Goal: Task Accomplishment & Management: Complete application form

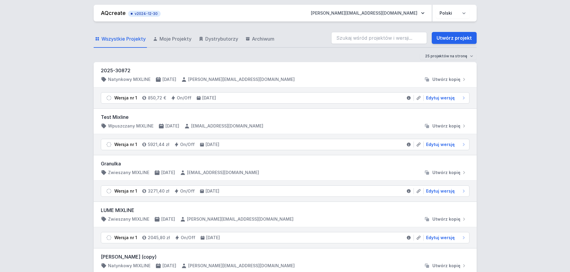
click at [295, 39] on div "Wszystkie Projekty Moje Projekty Dystrybutorzy Archiwum Utwórz projekt" at bounding box center [285, 38] width 383 height 19
click at [451, 39] on link "Utwórz projekt" at bounding box center [454, 38] width 45 height 12
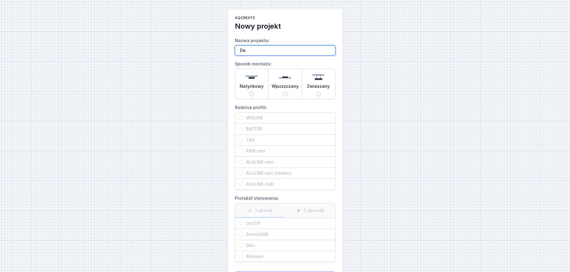
type input "D"
drag, startPoint x: 284, startPoint y: 51, endPoint x: 263, endPoint y: 49, distance: 21.3
click at [263, 49] on input "deehome- Mixline" at bounding box center [285, 50] width 100 height 10
type input "deehome- Mixline L 100x310cm"
click at [255, 91] on span "Natynkowy" at bounding box center [252, 87] width 24 height 8
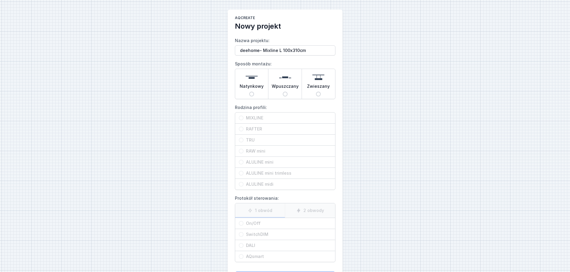
click at [254, 92] on input "Natynkowy" at bounding box center [251, 94] width 5 height 5
radio input "true"
click at [267, 118] on span "MIXLINE" at bounding box center [287, 118] width 88 height 6
click at [243, 118] on input "MIXLINE" at bounding box center [241, 118] width 5 height 5
radio input "true"
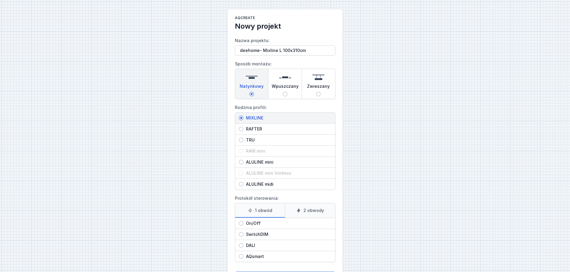
click at [284, 224] on span "On/Off" at bounding box center [287, 224] width 88 height 6
click at [243, 224] on input "On/Off" at bounding box center [241, 223] width 5 height 5
radio input "true"
click at [315, 213] on label "2 obwody" at bounding box center [310, 211] width 50 height 14
click at [0, 0] on input "2 obwody" at bounding box center [0, 0] width 0 height 0
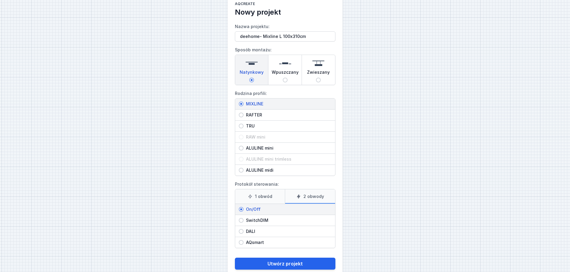
scroll to position [27, 0]
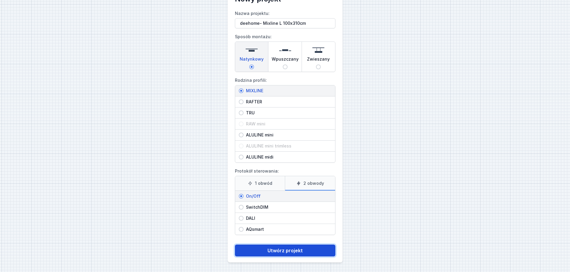
click at [303, 249] on button "Utwórz projekt" at bounding box center [285, 251] width 100 height 12
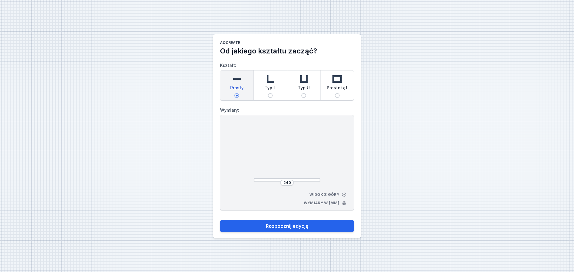
click at [269, 93] on span "Typ L" at bounding box center [270, 89] width 11 height 8
click at [269, 93] on input "Typ L" at bounding box center [270, 95] width 5 height 5
radio input "true"
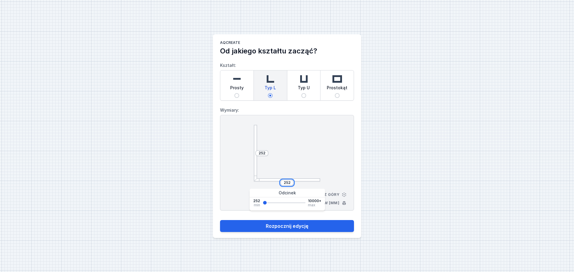
click at [286, 181] on input "252" at bounding box center [287, 183] width 10 height 5
type input "1000"
click at [262, 154] on input "252" at bounding box center [262, 153] width 10 height 5
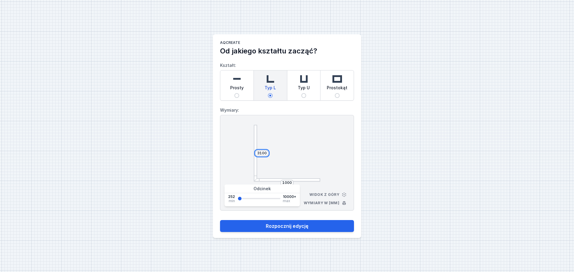
type input "3100"
click at [422, 148] on div "AQcreate Od jakiego kształtu zacząć? Kształt: Prosty Typ L Typ U Prostokąt Wymi…" at bounding box center [287, 136] width 574 height 272
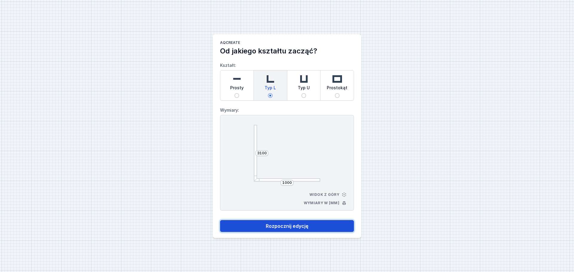
click at [270, 222] on button "Rozpocznij edycję" at bounding box center [287, 226] width 134 height 12
select select "true"
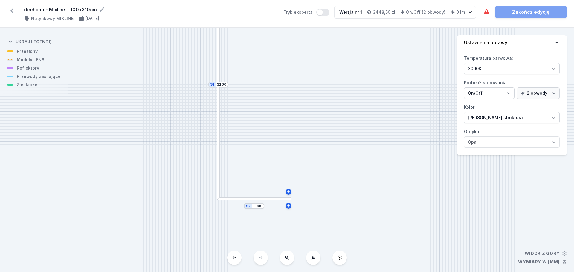
drag, startPoint x: 313, startPoint y: 180, endPoint x: 277, endPoint y: 112, distance: 77.1
click at [277, 112] on div "S2 1000 S1 3100" at bounding box center [287, 150] width 574 height 244
click at [257, 196] on div at bounding box center [251, 195] width 75 height 3
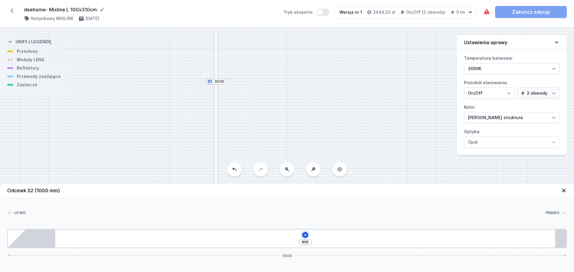
click at [305, 236] on icon at bounding box center [305, 235] width 3 height 3
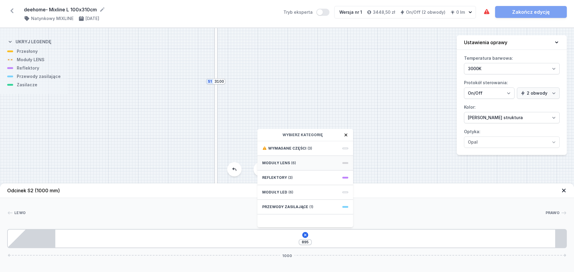
click at [291, 164] on span "(6)" at bounding box center [293, 163] width 5 height 5
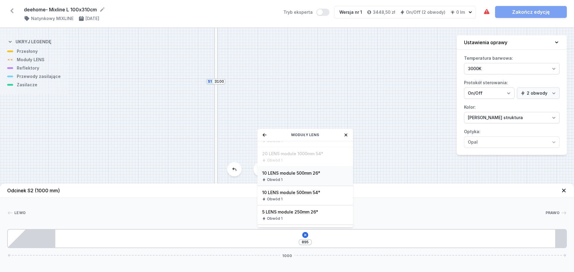
scroll to position [69, 0]
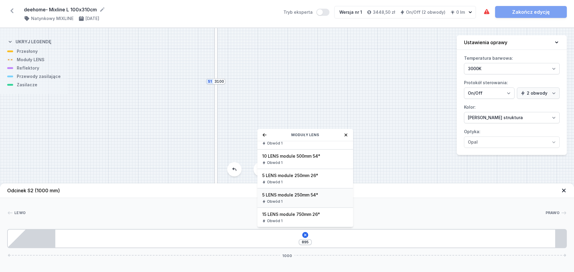
click at [307, 197] on span "5 LENS module 250mm 54°" at bounding box center [305, 195] width 86 height 6
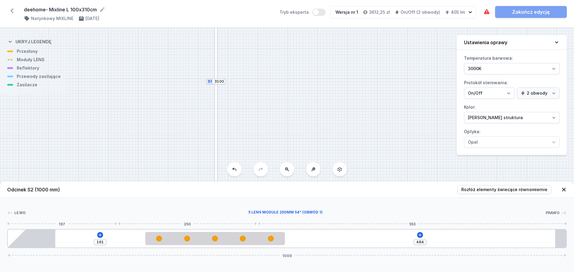
type input "429"
type input "216"
type input "368"
type input "277"
type input "304"
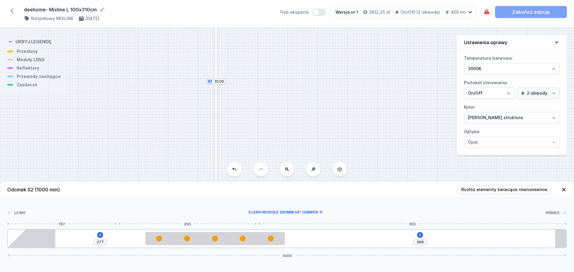
type input "341"
type input "238"
type input "407"
type input "157"
type input "488"
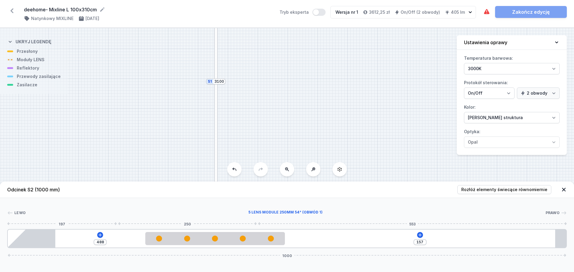
type input "113"
type input "532"
type input "82"
type input "563"
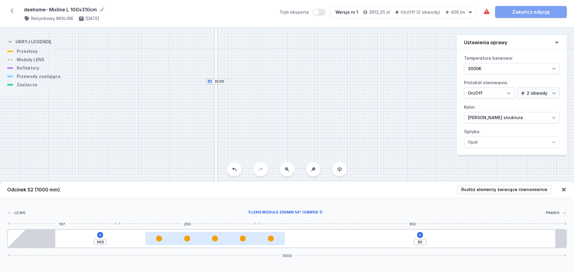
type input "58"
type input "587"
type input "45"
type input "600"
type input "37"
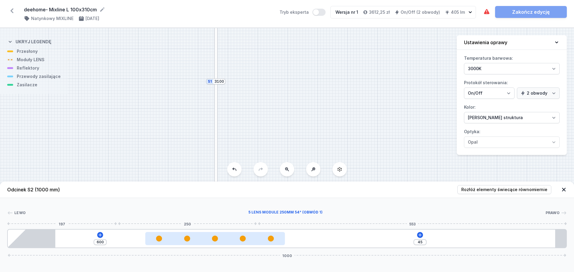
type input "608"
type input "33"
type input "612"
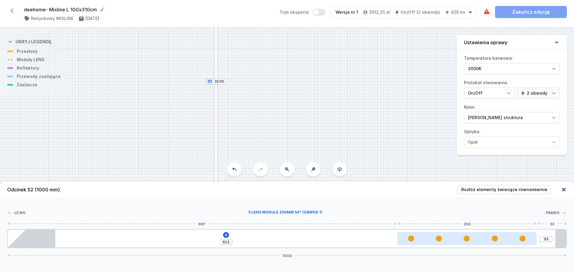
type input "31"
type input "614"
type input "29"
type input "616"
type input "28"
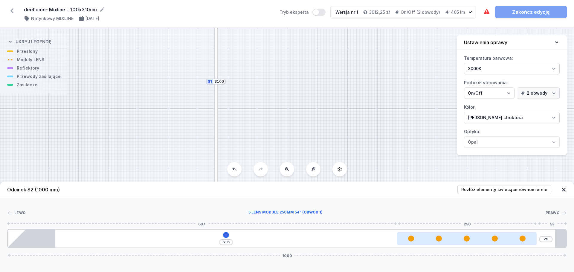
type input "617"
type input "27"
drag, startPoint x: 191, startPoint y: 241, endPoint x: 528, endPoint y: 241, distance: 337.1
click at [528, 241] on div at bounding box center [467, 239] width 140 height 6
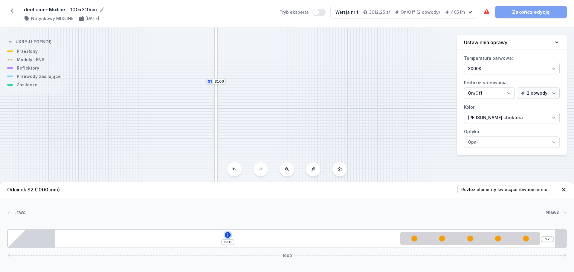
click at [228, 235] on icon at bounding box center [227, 235] width 3 height 3
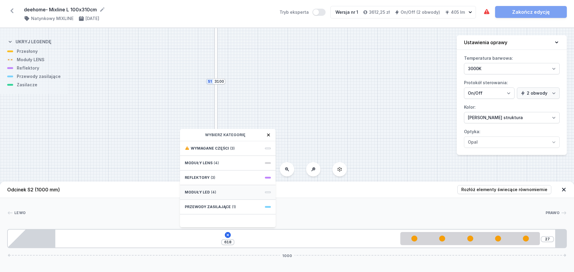
click at [214, 192] on span "(4)" at bounding box center [213, 192] width 5 height 5
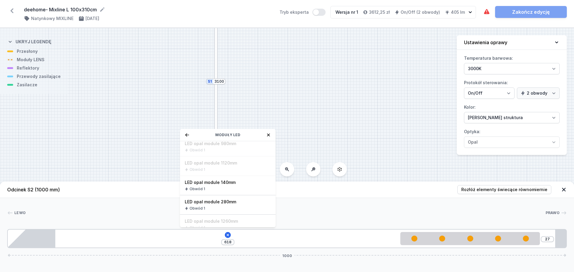
scroll to position [87, 0]
click at [224, 197] on span "LED opal module 280mm" at bounding box center [228, 197] width 86 height 6
type input "391"
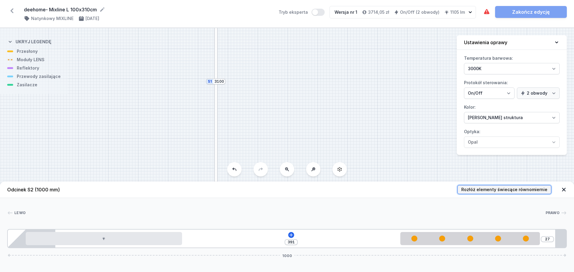
click at [478, 188] on span "Rozłóż elementy świecące równomiernie" at bounding box center [504, 190] width 86 height 6
type input "136"
type input "157"
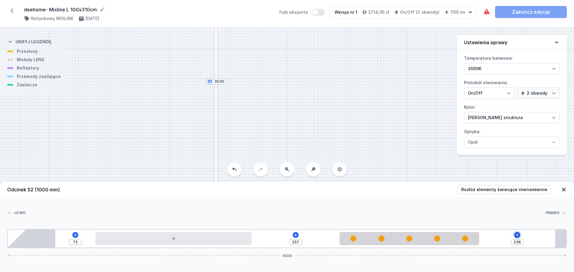
click at [517, 236] on icon at bounding box center [517, 235] width 3 height 3
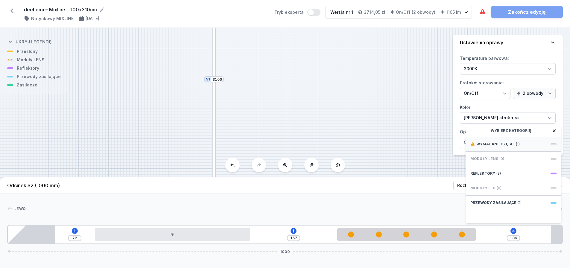
click at [497, 147] on span "Wymagane części" at bounding box center [495, 144] width 38 height 5
click at [497, 147] on span "Hole for power supply cable" at bounding box center [513, 144] width 86 height 6
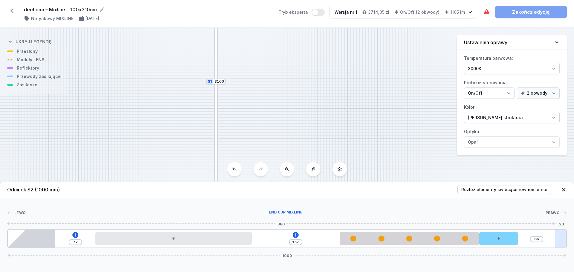
drag, startPoint x: 504, startPoint y: 240, endPoint x: 556, endPoint y: 236, distance: 52.4
click at [556, 236] on div "72 157 66 1000" at bounding box center [287, 238] width 560 height 19
drag, startPoint x: 506, startPoint y: 237, endPoint x: 574, endPoint y: 237, distance: 67.9
click at [569, 237] on div "Lewo Prawo 1 2 1 3 1 4 5 72 157 56 10 1000 157 280 157 250 56 70 30 85 895 20 1…" at bounding box center [287, 223] width 574 height 50
drag, startPoint x: 530, startPoint y: 237, endPoint x: 550, endPoint y: 231, distance: 20.9
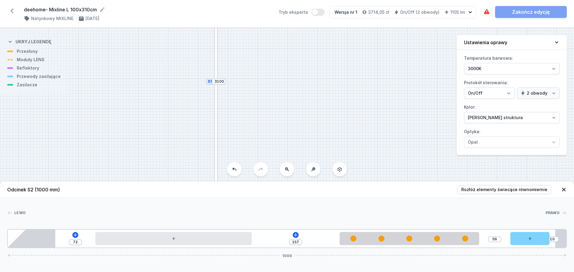
click at [569, 239] on div "Lewo Prawo 1 2 1 3 1 4 5 72 157 56 10 1000 157 280 157 250 56 70 30 85 895 20 1…" at bounding box center [287, 223] width 574 height 50
click at [216, 132] on div at bounding box center [215, 139] width 3 height 116
type input "704"
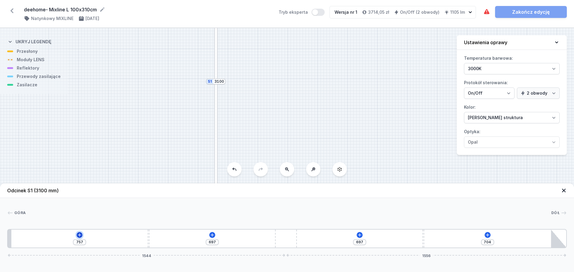
click at [80, 235] on icon at bounding box center [79, 235] width 5 height 5
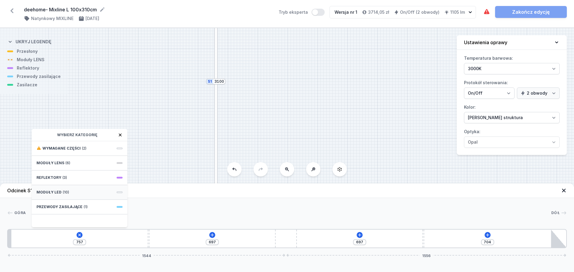
click at [68, 190] on div "Moduły LED (10)" at bounding box center [80, 192] width 96 height 15
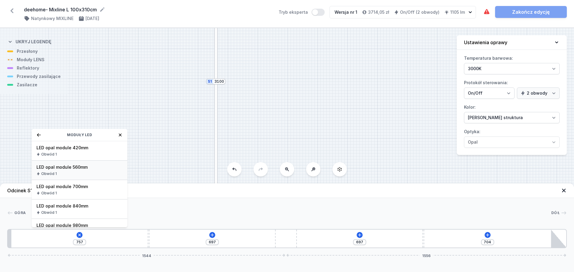
click at [71, 167] on span "LED opal module 560mm" at bounding box center [79, 168] width 86 height 6
type input "197"
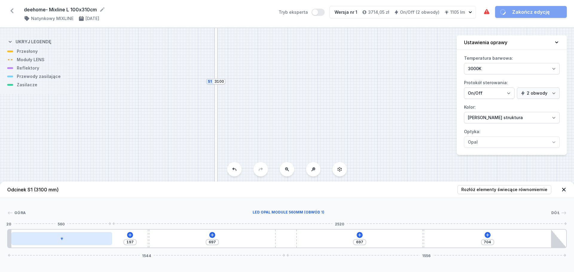
click at [66, 241] on div at bounding box center [61, 238] width 101 height 13
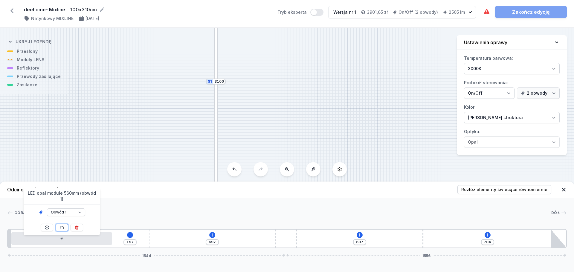
click at [63, 226] on icon at bounding box center [62, 228] width 5 height 5
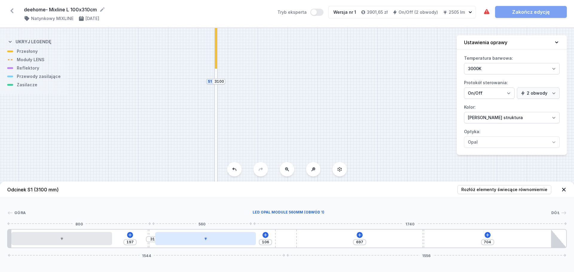
type input "77"
type input "60"
type input "7"
type input "196"
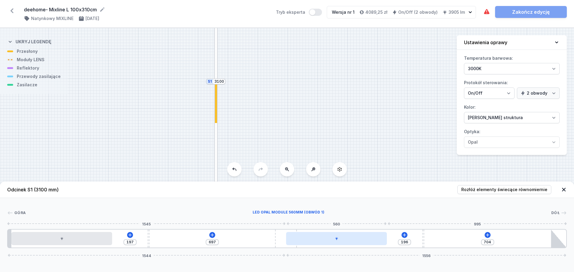
drag, startPoint x: 199, startPoint y: 239, endPoint x: 342, endPoint y: 237, distance: 142.4
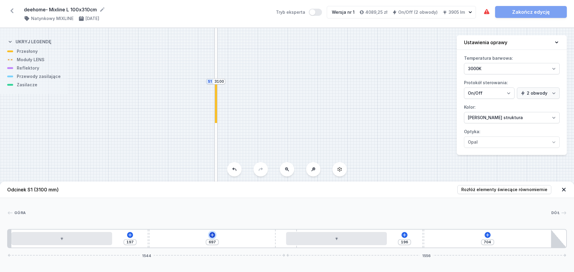
click at [214, 234] on icon at bounding box center [212, 235] width 5 height 5
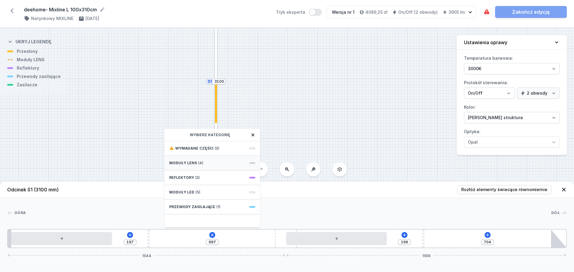
click at [195, 165] on span "Moduły LENS" at bounding box center [183, 163] width 28 height 5
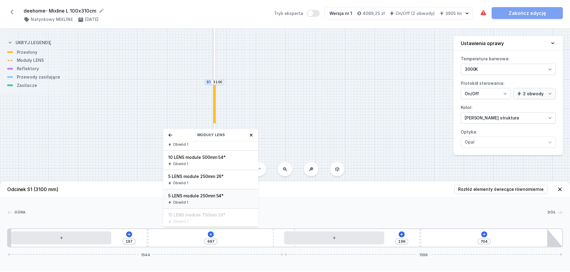
scroll to position [69, 0]
click at [207, 198] on span "5 LENS module 250mm 54°" at bounding box center [212, 195] width 86 height 6
type input "452"
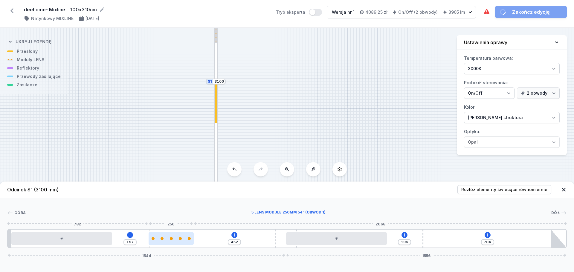
click at [176, 238] on div at bounding box center [171, 238] width 45 height 3
select select "1516"
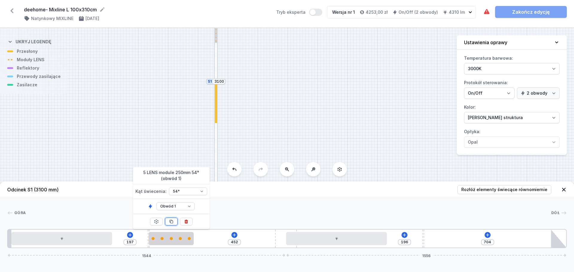
click at [170, 223] on icon at bounding box center [171, 221] width 3 height 3
type input "202"
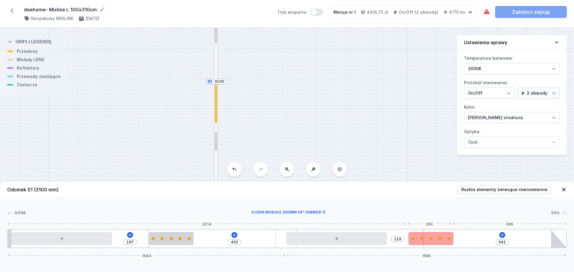
type input "531"
type input "129"
type input "520"
type input "140"
type input "512"
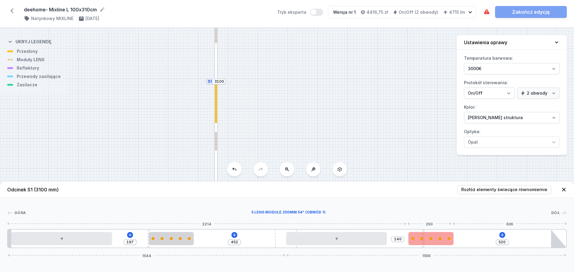
type input "148"
drag, startPoint x: 284, startPoint y: 237, endPoint x: 456, endPoint y: 229, distance: 172.8
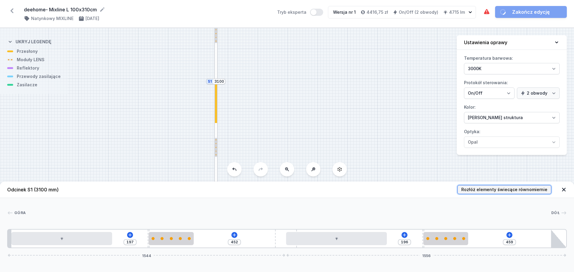
click at [497, 188] on span "Rozłóż elementy świecące równomiernie" at bounding box center [504, 190] width 86 height 6
type input "211"
type input "82"
type input "43"
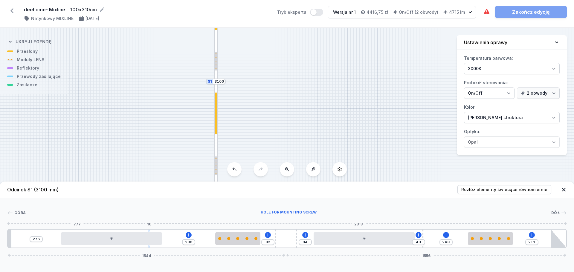
click at [148, 230] on div at bounding box center [149, 239] width 2 height 18
click at [534, 236] on icon at bounding box center [532, 235] width 5 height 5
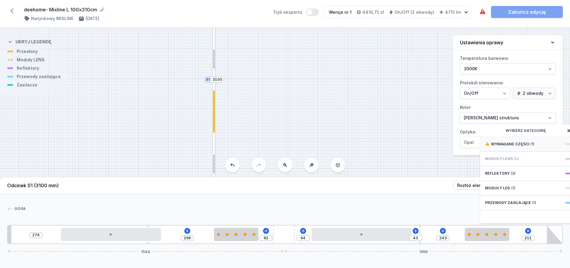
click at [514, 147] on span "Wymagane części" at bounding box center [510, 144] width 38 height 5
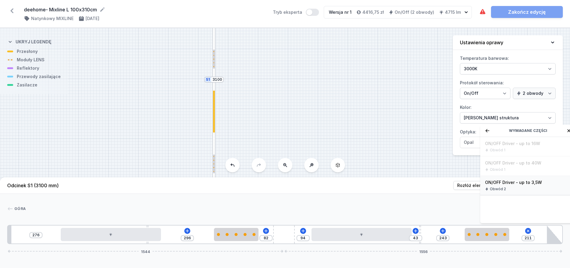
click at [514, 185] on span "ON/OFF Driver - up to 3,5W" at bounding box center [528, 182] width 86 height 6
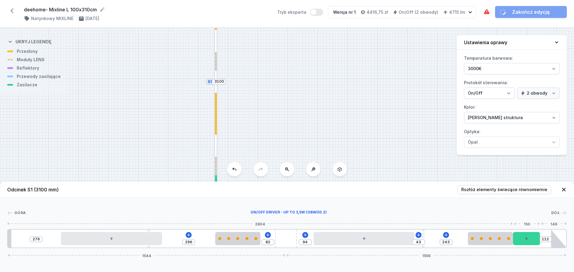
type input "61"
drag, startPoint x: 532, startPoint y: 239, endPoint x: 558, endPoint y: 235, distance: 25.4
click at [558, 235] on div "276 296 82 94 43 243 61 1544 1556" at bounding box center [287, 238] width 560 height 19
type input "196"
type input "108"
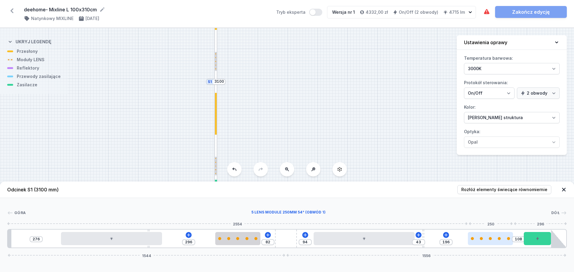
type input "200"
type input "104"
type input "201"
type input "103"
type input "208"
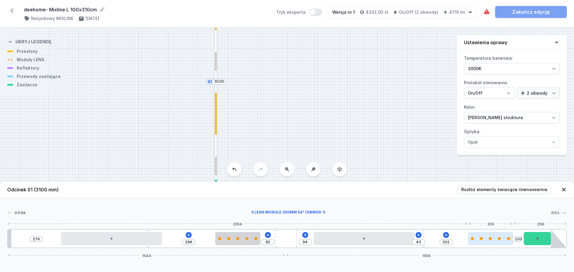
type input "96"
drag, startPoint x: 497, startPoint y: 242, endPoint x: 513, endPoint y: 242, distance: 16.2
click at [513, 242] on div at bounding box center [501, 238] width 45 height 13
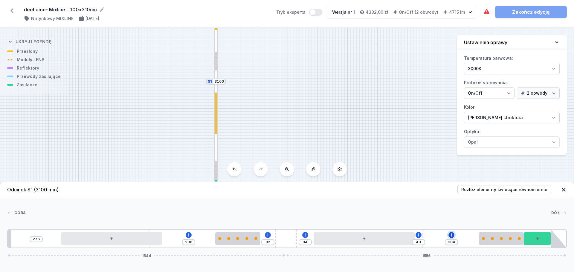
click at [450, 236] on icon at bounding box center [451, 235] width 5 height 5
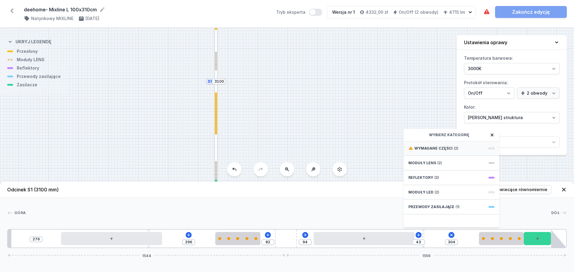
click at [446, 150] on span "Wymagane części" at bounding box center [434, 148] width 38 height 5
click at [456, 168] on span "ON/OFF Driver - up to 40W" at bounding box center [452, 168] width 86 height 6
type input "4"
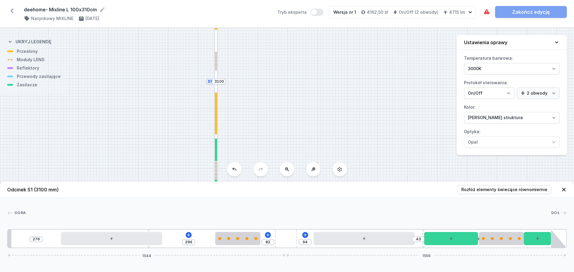
click at [216, 127] on div at bounding box center [216, 114] width 2 height 42
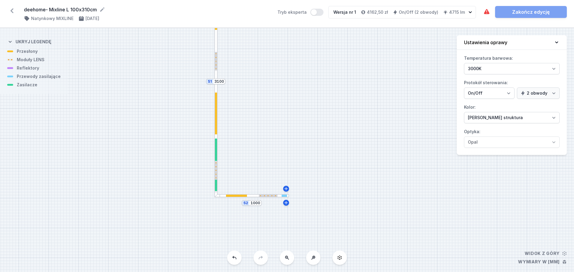
click at [262, 197] on div at bounding box center [251, 195] width 75 height 3
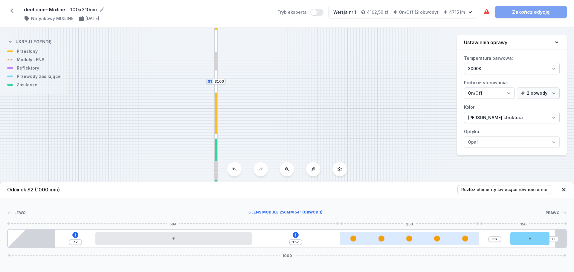
click at [395, 240] on div at bounding box center [410, 239] width 140 height 6
select select "1516"
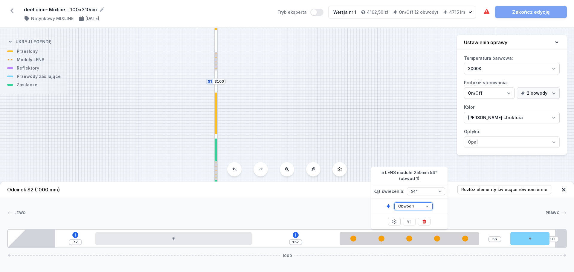
click at [427, 208] on select "Obwód 1 Obwód 2" at bounding box center [414, 207] width 38 height 8
select select "2"
click at [395, 203] on select "Obwód 1 Obwód 2" at bounding box center [414, 207] width 38 height 8
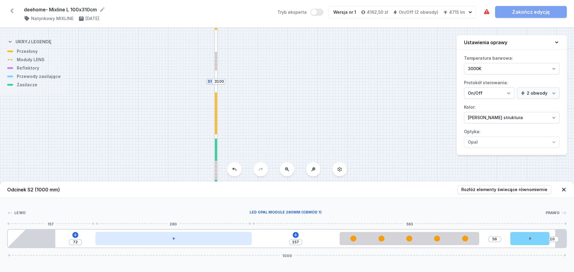
click at [217, 242] on div at bounding box center [173, 238] width 156 height 13
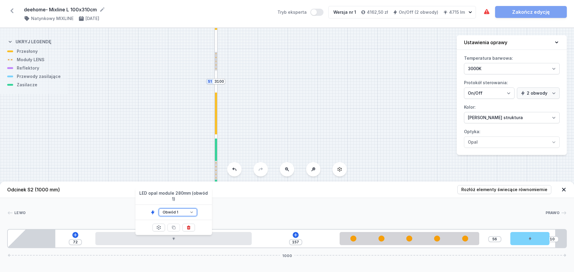
click at [185, 209] on select "Obwód 1 Obwód 2" at bounding box center [178, 213] width 38 height 8
select select "2"
click at [159, 209] on select "Obwód 1 Obwód 2" at bounding box center [178, 213] width 38 height 8
click at [287, 210] on div "[PERSON_NAME] 1 2 2 3 2 4 5 72 157 56 10 1000 157 280 157 250 56 70 30 85 895 2…" at bounding box center [287, 223] width 574 height 50
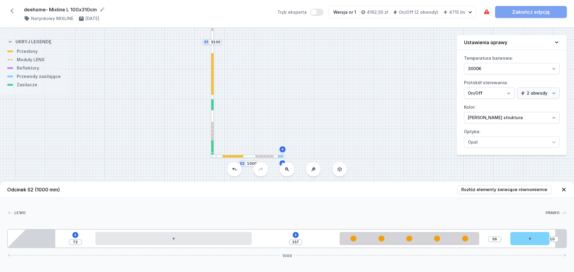
drag, startPoint x: 282, startPoint y: 103, endPoint x: 278, endPoint y: 80, distance: 22.6
click at [278, 80] on div "S2 1000 S1 3100" at bounding box center [287, 150] width 574 height 244
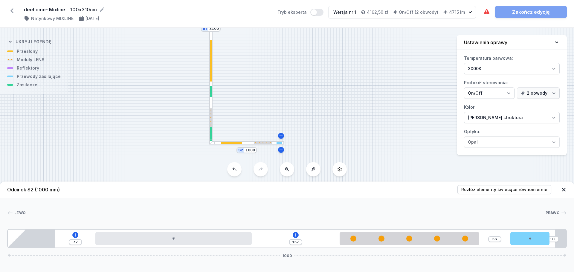
click at [217, 144] on div at bounding box center [246, 142] width 75 height 3
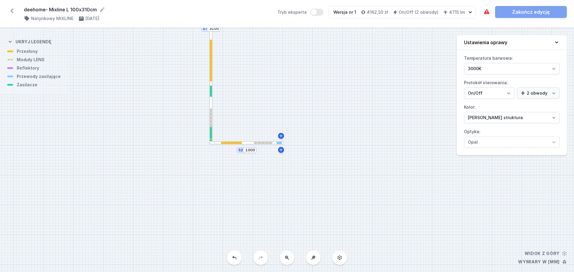
click at [292, 207] on div "S2 1000 S1 3100" at bounding box center [287, 150] width 574 height 244
click at [247, 142] on div at bounding box center [246, 142] width 75 height 3
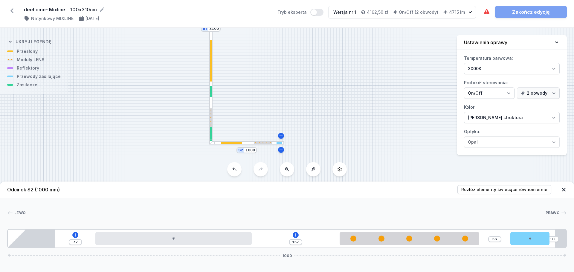
click at [211, 132] on div at bounding box center [211, 138] width 2 height 22
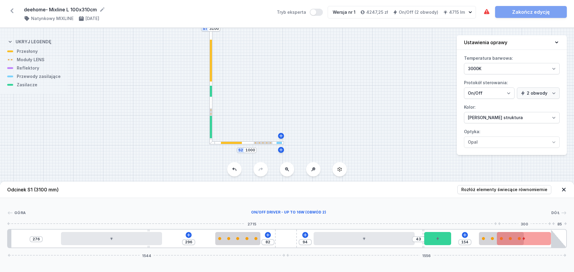
drag, startPoint x: 537, startPoint y: 240, endPoint x: 516, endPoint y: 240, distance: 21.3
click at [516, 240] on div at bounding box center [524, 238] width 54 height 13
type input "150"
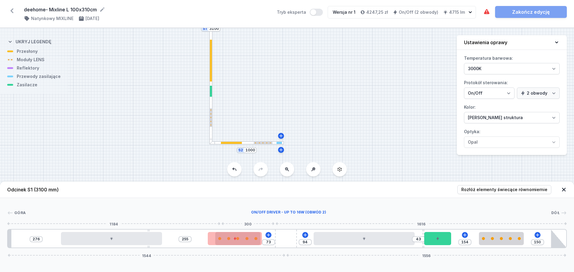
type input "82"
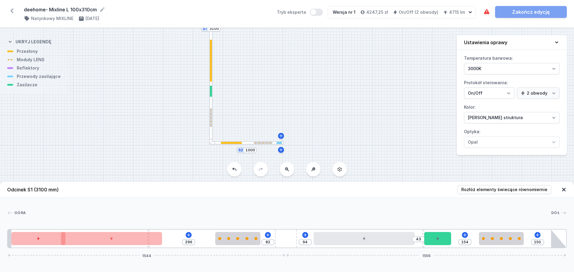
drag, startPoint x: 513, startPoint y: 240, endPoint x: 17, endPoint y: 211, distance: 496.7
click at [17, 211] on div "[GEOGRAPHIC_DATA] 1 2 2 3 4 1 5 1 6 4 1 3 7 1 5 1 8 296 82 94 43 154 150 1544 1…" at bounding box center [287, 223] width 574 height 50
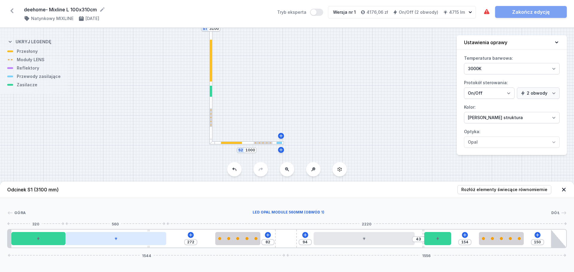
drag, startPoint x: 98, startPoint y: 237, endPoint x: 103, endPoint y: 237, distance: 4.8
click at [103, 237] on div at bounding box center [116, 238] width 101 height 13
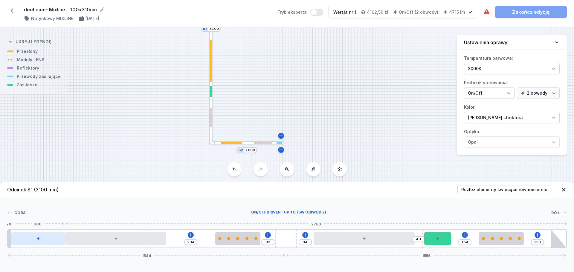
type input "137"
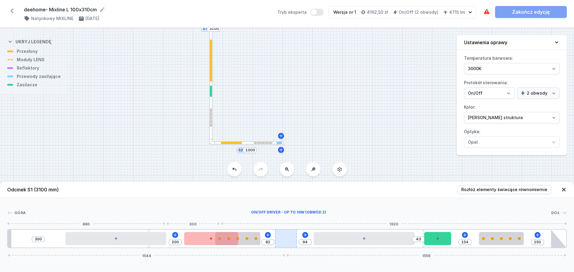
type input "218"
type input "67"
type input "237"
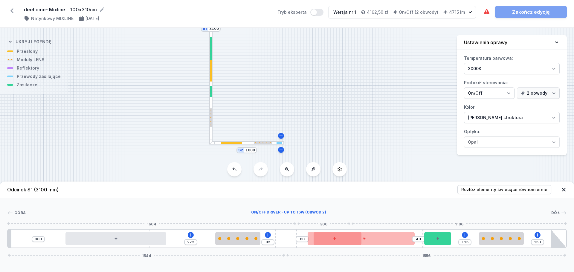
type input "57"
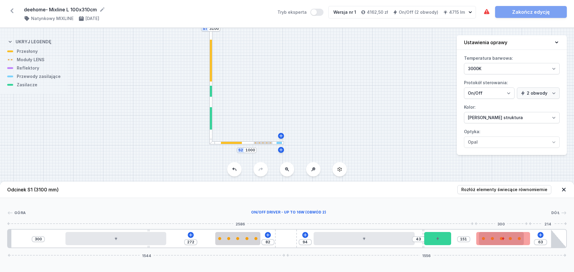
type input "61"
drag, startPoint x: 32, startPoint y: 236, endPoint x: 530, endPoint y: 243, distance: 498.0
click at [534, 241] on div at bounding box center [524, 238] width 54 height 13
type input "54"
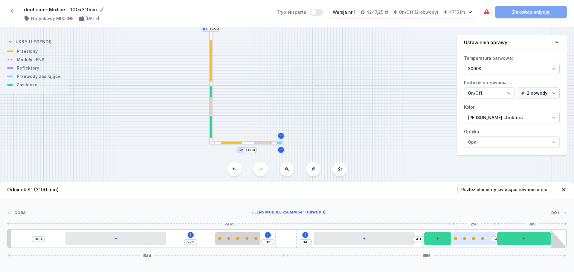
drag, startPoint x: 480, startPoint y: 239, endPoint x: 463, endPoint y: 239, distance: 17.4
click at [463, 239] on div at bounding box center [473, 238] width 45 height 3
type input "254"
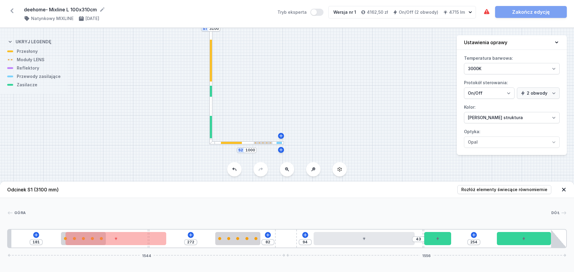
type input "148"
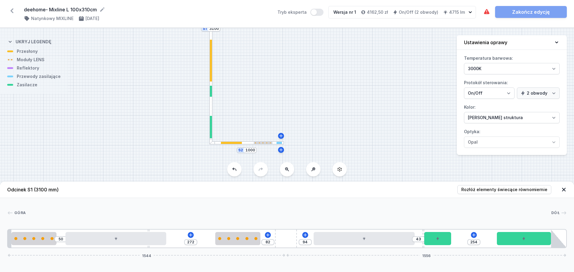
drag, startPoint x: 479, startPoint y: 239, endPoint x: 44, endPoint y: 210, distance: 436.5
click at [44, 210] on div "[GEOGRAPHIC_DATA] 1 2 1 3 4 1 2 1 5 4 1 3 6 1 7 2 8 50 272 82 94 43 254 1544 15…" at bounding box center [287, 223] width 574 height 50
click at [500, 190] on span "Rozłóż elementy świecące równomiernie" at bounding box center [504, 190] width 86 height 6
type input "296"
type input "94"
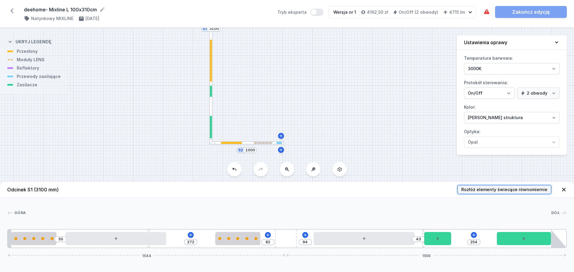
type input "55"
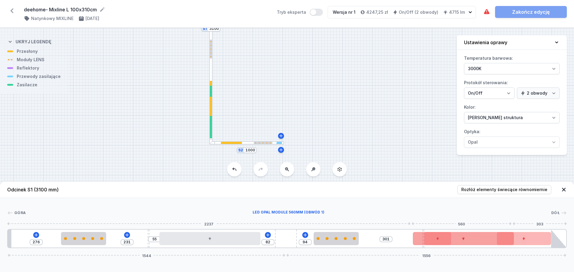
type input "312"
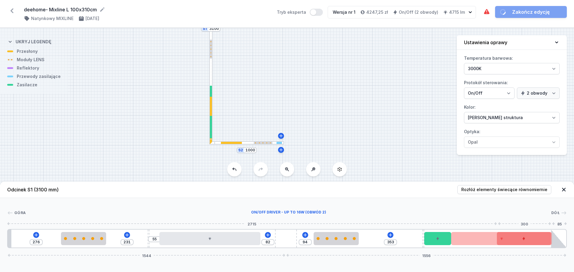
drag, startPoint x: 483, startPoint y: 243, endPoint x: 535, endPoint y: 239, distance: 52.2
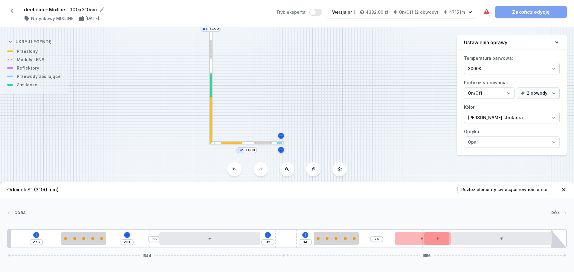
type input "64"
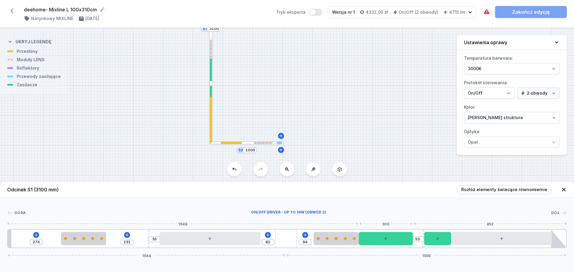
drag, startPoint x: 535, startPoint y: 239, endPoint x: 416, endPoint y: 240, distance: 118.7
click at [406, 244] on div at bounding box center [386, 238] width 54 height 13
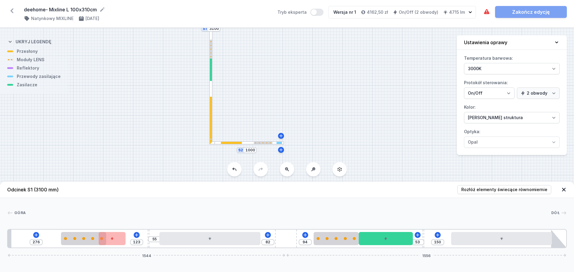
type input "81"
drag, startPoint x: 438, startPoint y: 240, endPoint x: 118, endPoint y: 226, distance: 319.7
click at [35, 233] on icon at bounding box center [36, 235] width 5 height 5
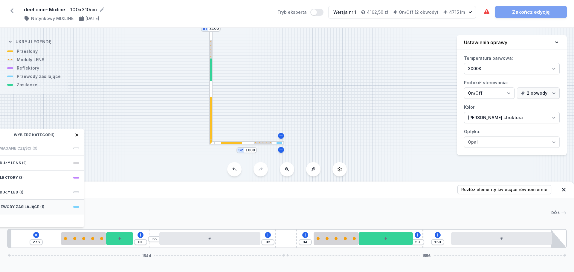
click at [34, 205] on span "Przewody zasilające" at bounding box center [16, 207] width 46 height 5
click at [31, 150] on span "Hole for power supply cable" at bounding box center [36, 148] width 86 height 6
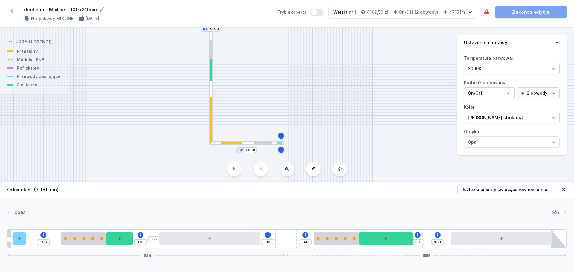
drag, startPoint x: 22, startPoint y: 239, endPoint x: 7, endPoint y: 238, distance: 15.6
click at [8, 239] on div "10" at bounding box center [8, 239] width 0 height 0
type input "101"
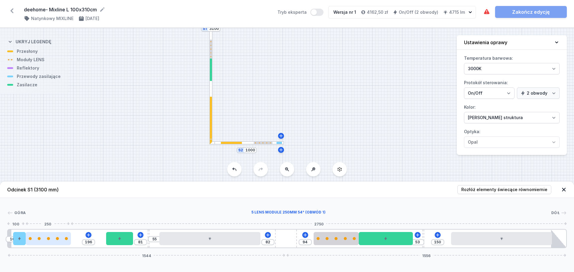
drag, startPoint x: 89, startPoint y: 242, endPoint x: 49, endPoint y: 241, distance: 39.8
click at [49, 241] on div at bounding box center [48, 238] width 45 height 13
type input "76"
type input "201"
type input "81"
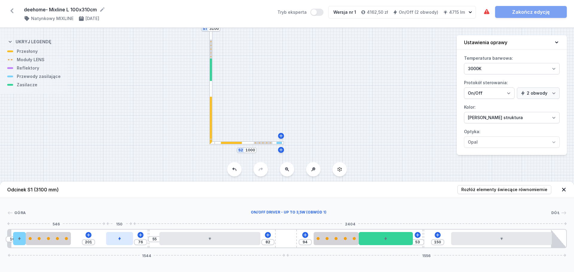
type input "196"
type input "91"
type input "186"
type input "117"
type input "160"
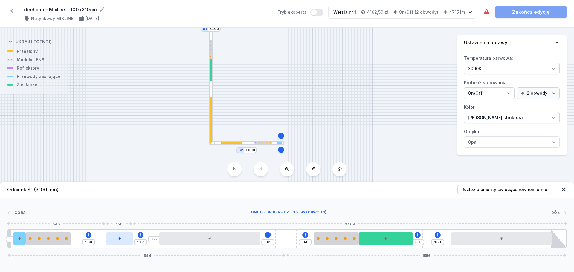
type input "133"
type input "144"
type input "146"
type input "131"
type input "159"
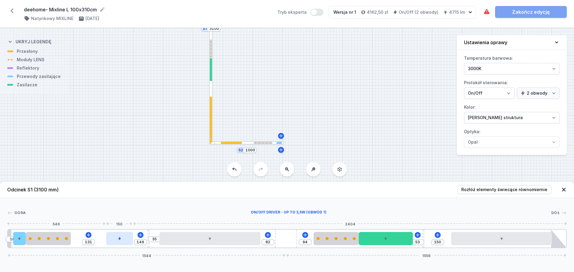
type input "118"
type input "166"
type input "111"
type input "171"
type input "106"
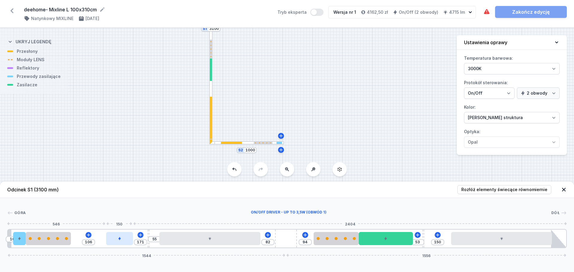
type input "176"
type input "101"
type input "179"
type input "98"
type input "190"
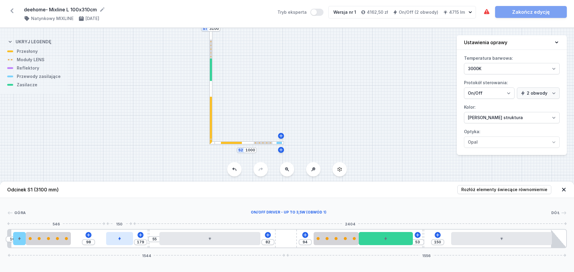
type input "87"
type input "192"
type input "85"
type input "193"
type input "84"
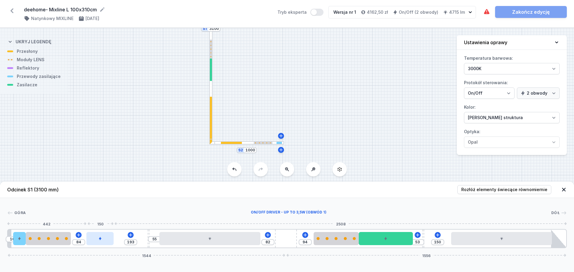
type input "192"
type input "85"
type input "189"
type input "88"
type input "171"
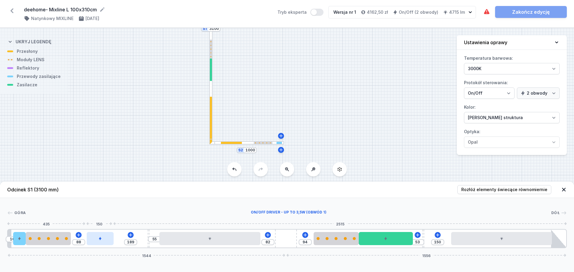
type input "106"
type input "133"
type input "342"
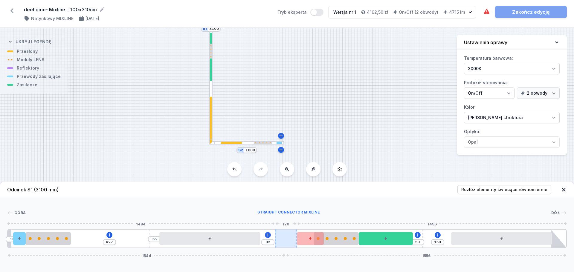
drag, startPoint x: 119, startPoint y: 242, endPoint x: 296, endPoint y: 245, distance: 176.8
type input "353"
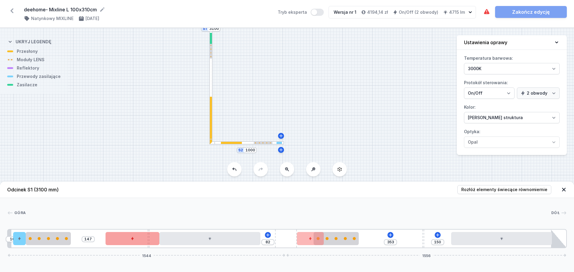
type input "130"
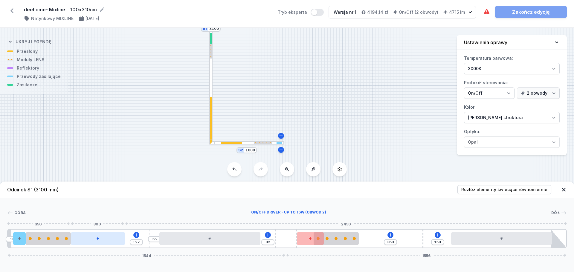
drag, startPoint x: 379, startPoint y: 242, endPoint x: 95, endPoint y: 242, distance: 284.1
click at [87, 242] on div at bounding box center [98, 238] width 54 height 13
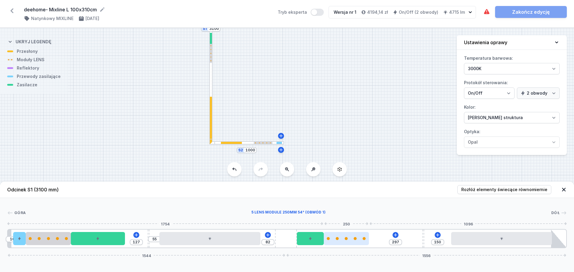
drag, startPoint x: 345, startPoint y: 242, endPoint x: 362, endPoint y: 241, distance: 17.1
click at [362, 241] on div at bounding box center [346, 238] width 45 height 13
click at [398, 236] on icon at bounding box center [395, 235] width 5 height 5
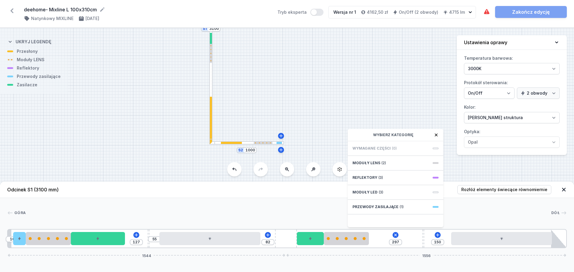
drag, startPoint x: 354, startPoint y: 102, endPoint x: 359, endPoint y: 100, distance: 5.5
click at [355, 101] on div "S2 1000 S1 3100" at bounding box center [287, 150] width 574 height 244
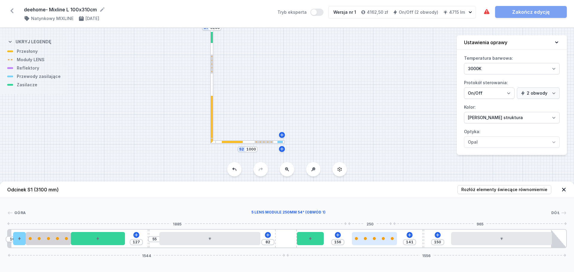
type input "117"
type input "180"
type input "94"
type input "203"
type input "74"
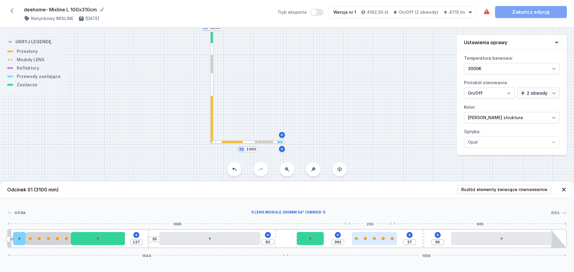
type input "457"
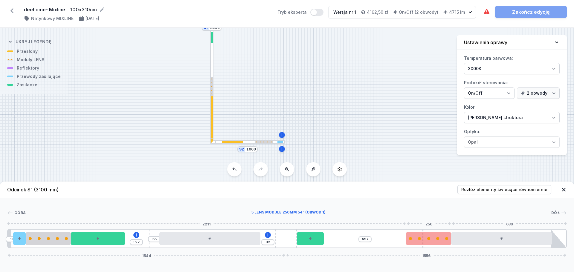
drag, startPoint x: 371, startPoint y: 241, endPoint x: 433, endPoint y: 244, distance: 61.7
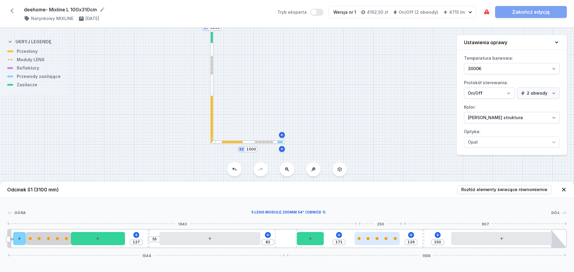
type input "143"
type input "154"
type input "125"
type input "172"
type input "114"
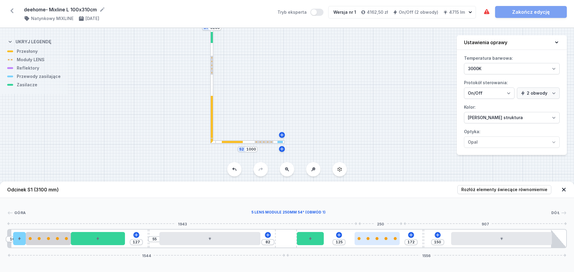
type input "183"
type input "101"
type input "196"
type input "96"
type input "201"
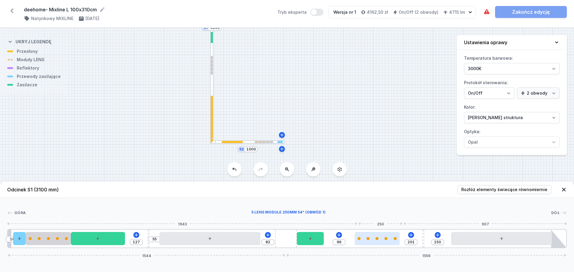
type input "90"
type input "207"
type input "85"
drag, startPoint x: 426, startPoint y: 240, endPoint x: 347, endPoint y: 240, distance: 79.3
click at [347, 240] on div at bounding box center [346, 238] width 45 height 3
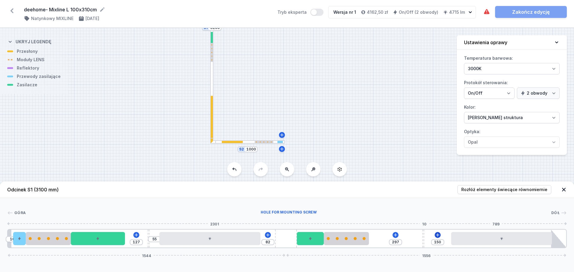
type input "254"
type input "193"
type input "263"
type input "184"
type input "271"
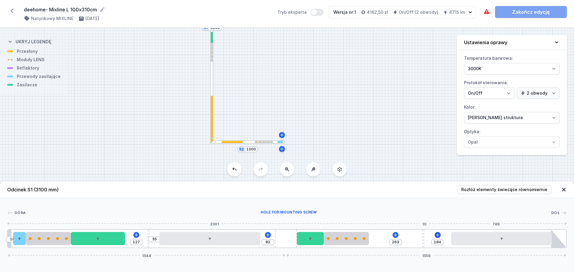
type input "176"
type input "286"
type input "161"
type input "307"
type input "140"
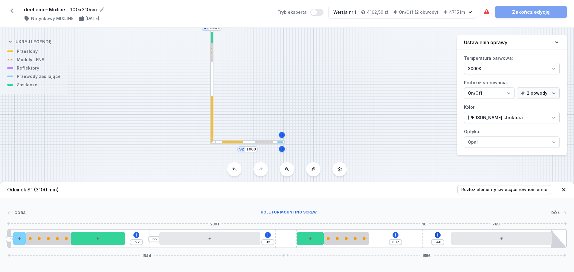
type input "325"
type input "122"
type input "346"
type input "101"
type input "371"
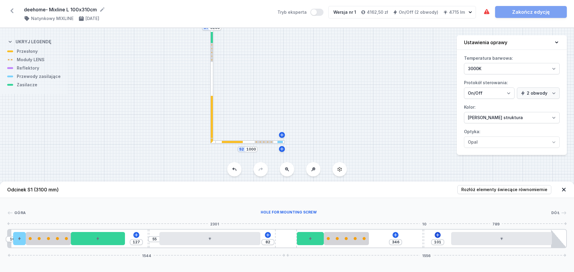
type input "76"
type input "398"
type input "49"
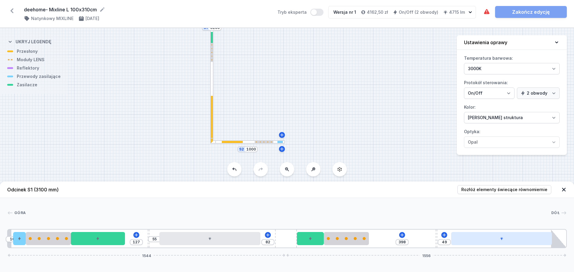
type input "420"
type input "27"
type input "433"
type input "14"
type input "444"
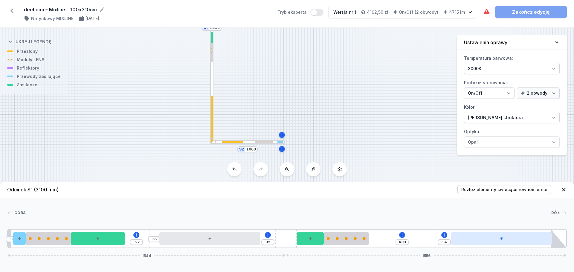
type input "3"
drag, startPoint x: 423, startPoint y: 238, endPoint x: 461, endPoint y: 235, distance: 38.4
click at [461, 235] on div "10 127 55 82 457 1544 1556" at bounding box center [287, 238] width 560 height 19
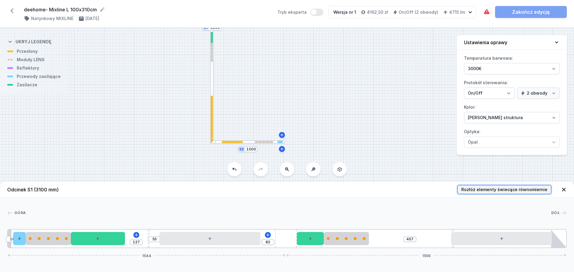
click at [490, 187] on span "Rozłóż elementy świecące równomiernie" at bounding box center [504, 190] width 86 height 6
type input "296"
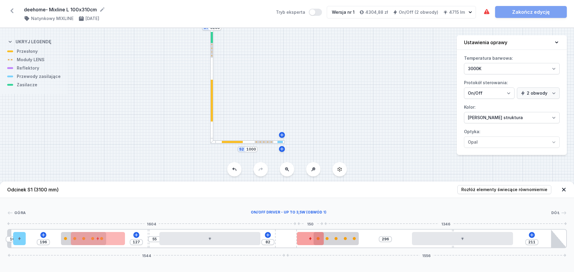
click at [307, 240] on div at bounding box center [310, 238] width 27 height 13
click at [311, 224] on icon at bounding box center [310, 222] width 3 height 4
click at [116, 242] on div at bounding box center [98, 238] width 54 height 13
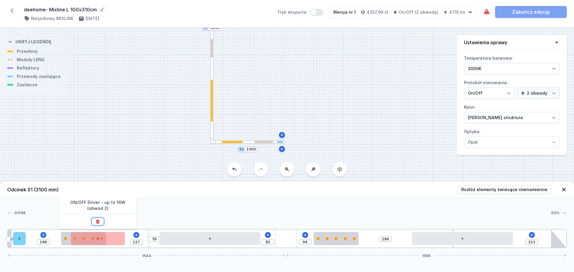
click at [97, 222] on icon at bounding box center [97, 222] width 5 height 5
type input "231"
click at [251, 143] on div at bounding box center [247, 142] width 75 height 3
type input "10"
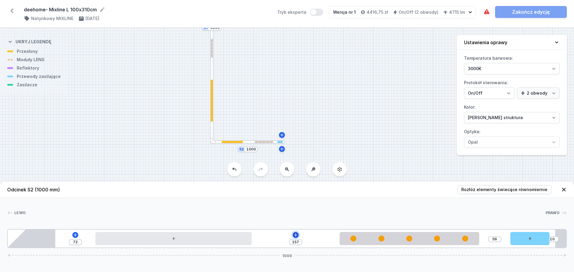
click at [297, 234] on icon at bounding box center [295, 235] width 5 height 5
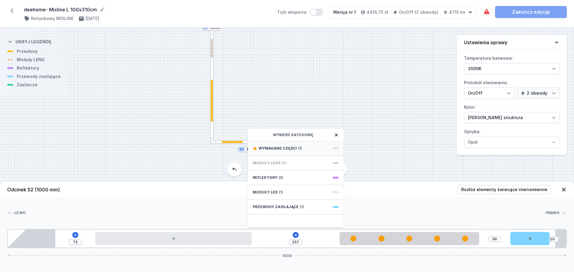
click at [291, 150] on span "Wymagane części" at bounding box center [278, 148] width 38 height 5
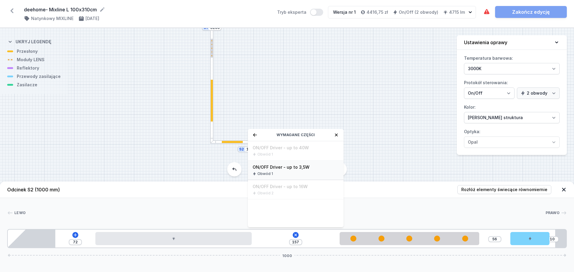
click at [292, 166] on span "ON/OFF Driver - up to 3,5W" at bounding box center [296, 168] width 86 height 6
type input "7"
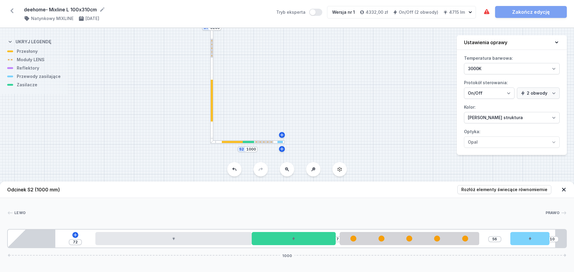
click at [211, 130] on div at bounding box center [211, 86] width 3 height 116
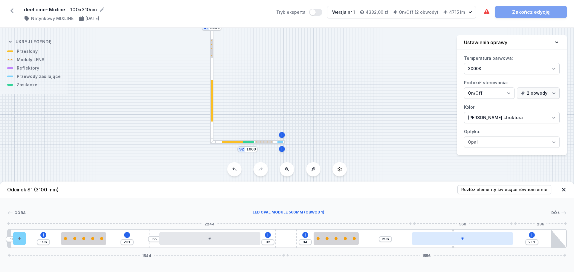
type input "216"
type input "291"
type input "159"
type input "348"
type input "69"
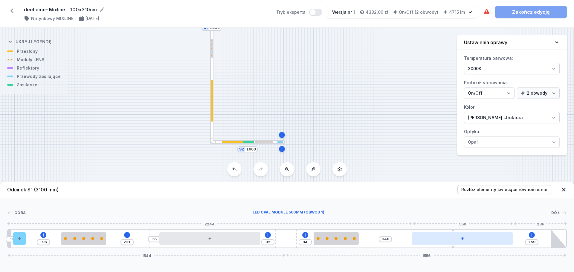
type input "438"
type input "43"
type input "464"
type input "22"
type input "485"
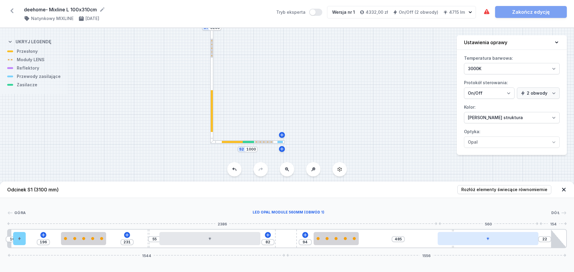
type input "8"
type input "451"
type input "56"
type input "446"
type input "61"
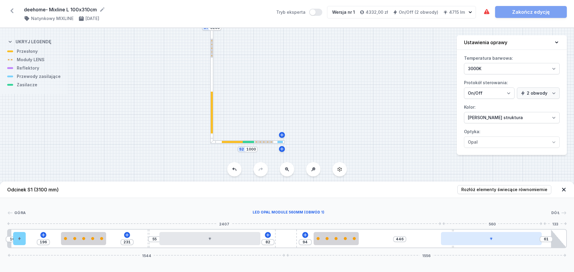
type input "444"
type input "63"
type input "441"
type input "66"
type input "439"
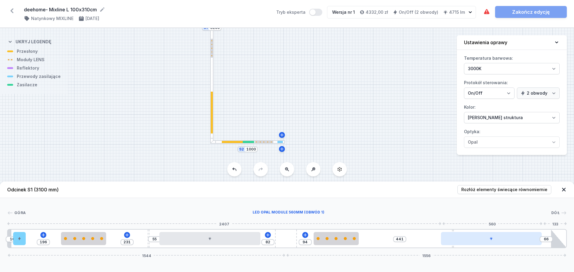
type input "68"
type input "438"
type input "69"
type input "441"
drag, startPoint x: 454, startPoint y: 239, endPoint x: 497, endPoint y: 238, distance: 42.8
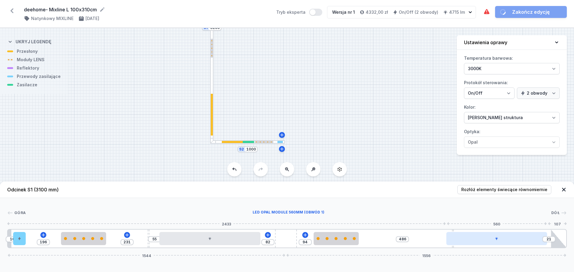
click at [497, 238] on div at bounding box center [497, 238] width 101 height 13
click at [217, 142] on div at bounding box center [247, 142] width 75 height 3
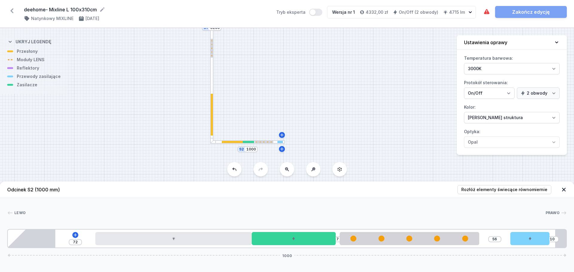
click at [212, 134] on div at bounding box center [212, 115] width 2 height 42
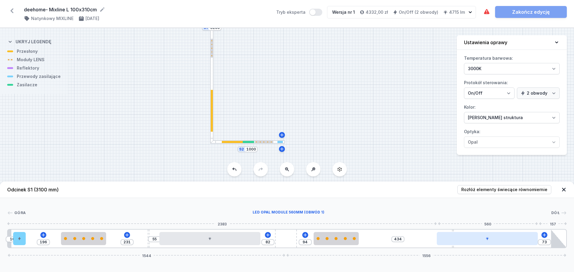
click at [480, 240] on div at bounding box center [487, 238] width 101 height 13
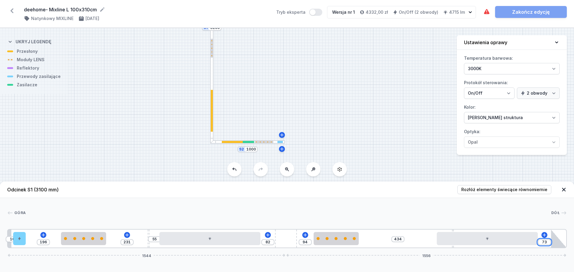
click at [543, 243] on input "73" at bounding box center [545, 242] width 10 height 5
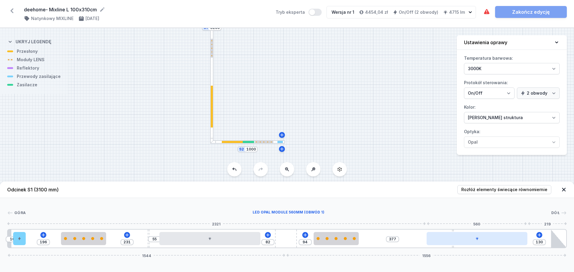
drag, startPoint x: 471, startPoint y: 242, endPoint x: 496, endPoint y: 242, distance: 25.1
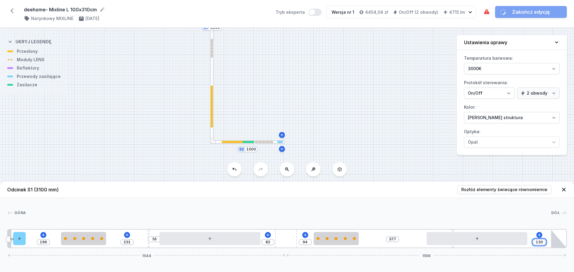
click at [540, 242] on input "130" at bounding box center [540, 242] width 10 height 5
click at [447, 212] on div at bounding box center [289, 213] width 526 height 6
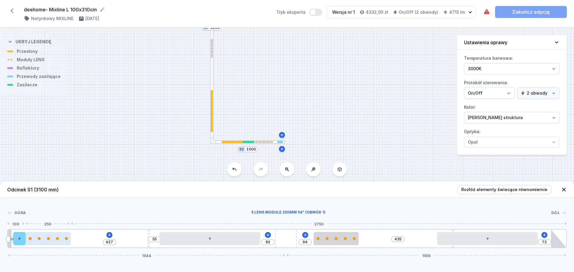
drag, startPoint x: 81, startPoint y: 241, endPoint x: 40, endPoint y: 242, distance: 41.0
click at [40, 242] on div at bounding box center [48, 238] width 45 height 13
drag, startPoint x: 22, startPoint y: 242, endPoint x: 25, endPoint y: 239, distance: 3.6
click at [1, 241] on div "[GEOGRAPHIC_DATA] 1 2 3 1 4 5 1 6 3 1 4 5 1 7 10 427 55 82 94 435 72 1544 1556 …" at bounding box center [287, 223] width 574 height 50
drag, startPoint x: 45, startPoint y: 238, endPoint x: 32, endPoint y: 237, distance: 13.8
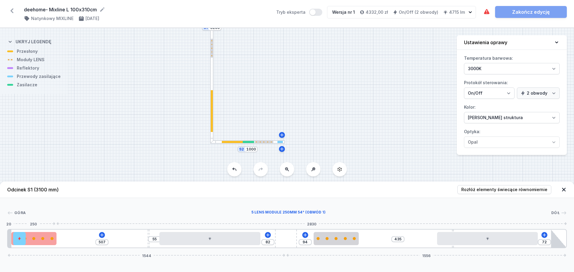
click at [32, 237] on div at bounding box center [33, 238] width 45 height 3
drag, startPoint x: 149, startPoint y: 233, endPoint x: 145, endPoint y: 233, distance: 4.2
click at [145, 233] on div at bounding box center [146, 239] width 2 height 18
drag, startPoint x: 145, startPoint y: 231, endPoint x: 170, endPoint y: 231, distance: 24.5
click at [170, 231] on div at bounding box center [171, 239] width 2 height 18
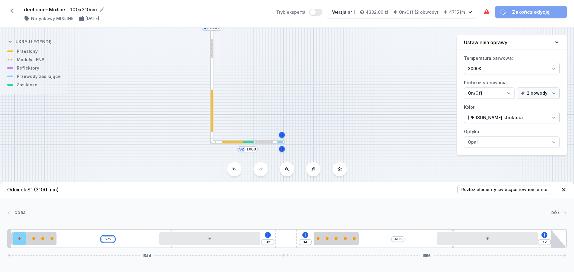
click at [109, 239] on input "572" at bounding box center [108, 239] width 10 height 5
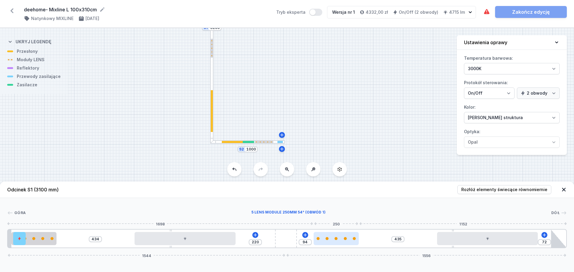
drag, startPoint x: 338, startPoint y: 240, endPoint x: 344, endPoint y: 240, distance: 6.0
click at [344, 240] on div at bounding box center [336, 238] width 45 height 3
click at [306, 244] on input "94" at bounding box center [306, 242] width 10 height 5
click at [304, 243] on input "93" at bounding box center [306, 242] width 10 height 5
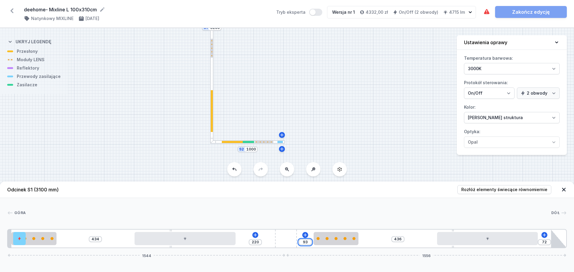
click at [304, 243] on input "93" at bounding box center [306, 242] width 10 height 5
click at [305, 241] on input "96" at bounding box center [306, 242] width 10 height 5
click at [304, 209] on div "Góra Dół 1 2 3 1 4 5 1 6 3 1 4 5 1 7 434 220 95 434 72 1544 1556 30 70 250 629 …" at bounding box center [287, 223] width 574 height 50
drag, startPoint x: 19, startPoint y: 243, endPoint x: 11, endPoint y: 244, distance: 7.8
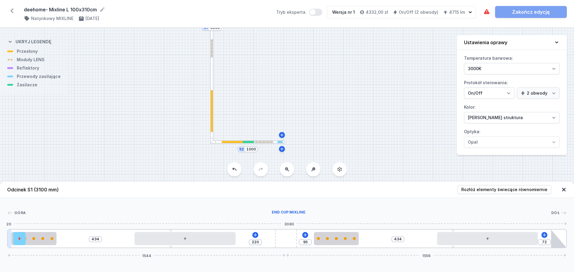
click at [11, 244] on div "434 220 95 434 72 1544 1556" at bounding box center [287, 238] width 560 height 19
drag, startPoint x: 40, startPoint y: 240, endPoint x: 54, endPoint y: 239, distance: 13.8
click at [54, 239] on div at bounding box center [48, 238] width 45 height 3
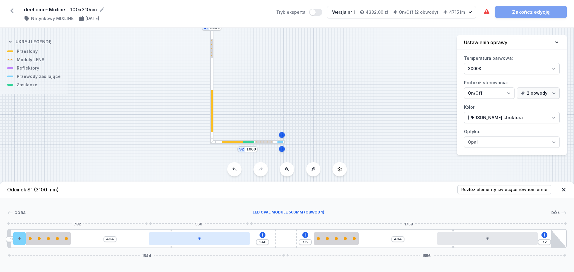
drag, startPoint x: 162, startPoint y: 240, endPoint x: 175, endPoint y: 240, distance: 13.5
click at [175, 240] on div at bounding box center [199, 238] width 101 height 13
drag, startPoint x: 162, startPoint y: 240, endPoint x: 156, endPoint y: 241, distance: 5.9
click at [156, 241] on div at bounding box center [194, 238] width 101 height 13
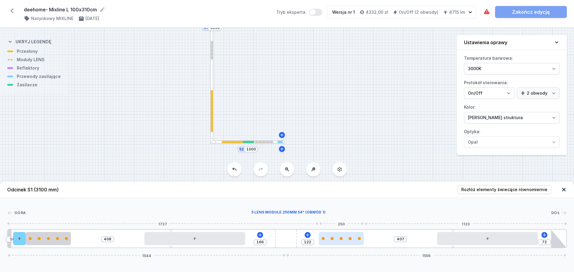
drag, startPoint x: 330, startPoint y: 239, endPoint x: 341, endPoint y: 239, distance: 10.5
click at [341, 239] on div at bounding box center [341, 238] width 45 height 3
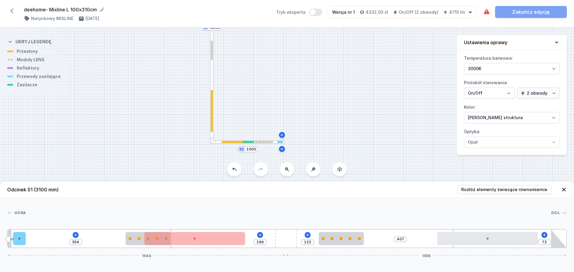
drag, startPoint x: 45, startPoint y: 241, endPoint x: 152, endPoint y: 247, distance: 107.3
click at [75, 234] on icon at bounding box center [75, 235] width 5 height 5
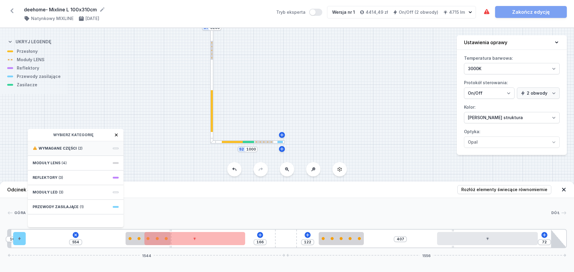
click at [69, 151] on div "Wymagane części (2)" at bounding box center [76, 148] width 96 height 15
click at [74, 154] on div "Obwód 1" at bounding box center [76, 154] width 86 height 5
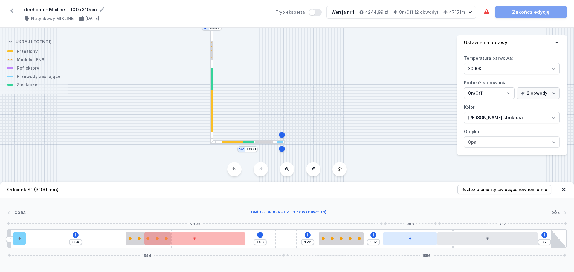
drag, startPoint x: 60, startPoint y: 238, endPoint x: 422, endPoint y: 234, distance: 362.5
click at [75, 234] on icon at bounding box center [75, 235] width 5 height 5
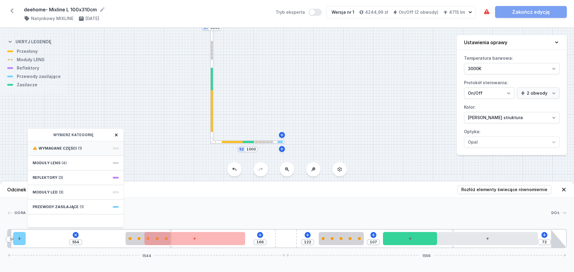
click at [79, 149] on span "(1)" at bounding box center [80, 148] width 4 height 5
click at [79, 149] on span "ON/OFF Driver - up to 16W" at bounding box center [76, 148] width 86 height 6
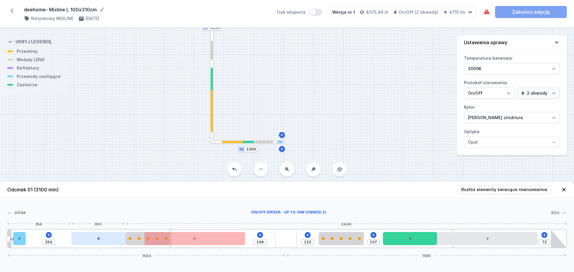
drag, startPoint x: 70, startPoint y: 237, endPoint x: 102, endPoint y: 236, distance: 32.0
click at [102, 236] on div at bounding box center [98, 238] width 54 height 13
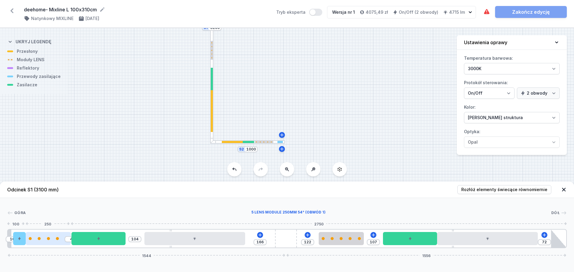
drag, startPoint x: 137, startPoint y: 240, endPoint x: 42, endPoint y: 242, distance: 95.4
click at [42, 242] on div at bounding box center [48, 238] width 45 height 13
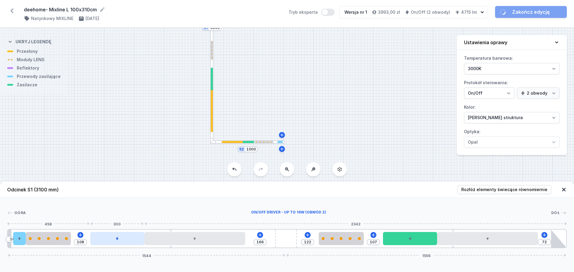
drag, startPoint x: 103, startPoint y: 243, endPoint x: 123, endPoint y: 242, distance: 20.1
click at [123, 242] on div at bounding box center [117, 238] width 54 height 13
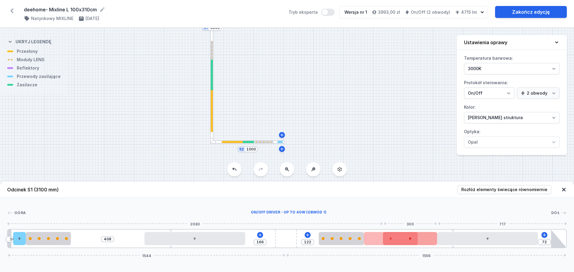
drag, startPoint x: 119, startPoint y: 239, endPoint x: 396, endPoint y: 238, distance: 277.6
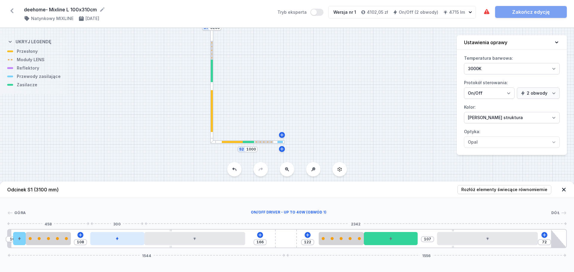
drag, startPoint x: 430, startPoint y: 240, endPoint x: 133, endPoint y: 233, distance: 297.1
click at [133, 233] on div at bounding box center [117, 238] width 54 height 13
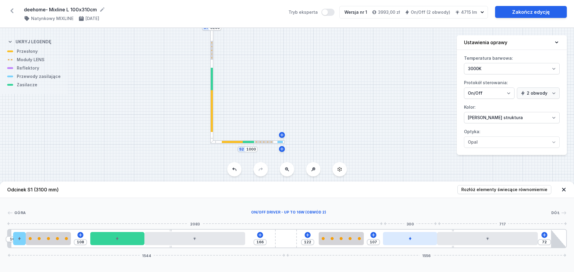
drag, startPoint x: 405, startPoint y: 239, endPoint x: 427, endPoint y: 237, distance: 22.8
click at [427, 237] on div at bounding box center [410, 238] width 54 height 13
click at [431, 204] on div "Góra Dół 1 2 3 1 4 1 5 6 1 7 3 1 8 2 5 6 1 9 10 108 166 122 107 72 1544 1556 30…" at bounding box center [287, 223] width 574 height 50
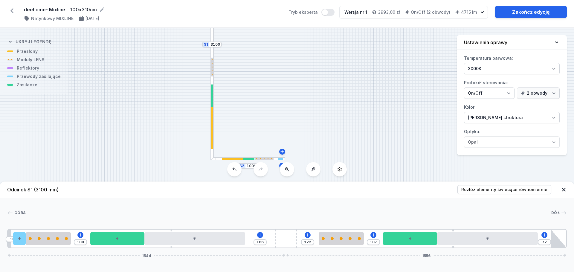
drag, startPoint x: 339, startPoint y: 77, endPoint x: 339, endPoint y: 94, distance: 16.8
click at [339, 94] on div "S2 1000 S1 3100" at bounding box center [287, 150] width 574 height 244
click at [522, 15] on link "Zakończ edycję" at bounding box center [531, 12] width 72 height 12
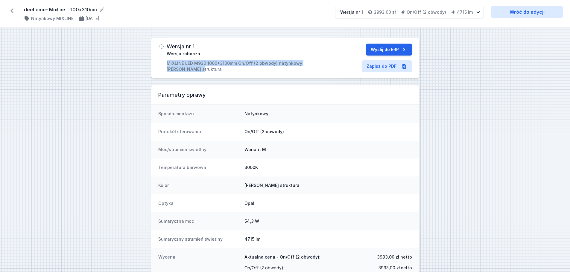
drag, startPoint x: 170, startPoint y: 62, endPoint x: 187, endPoint y: 69, distance: 18.1
click at [187, 69] on div "Wersja nr 1 Wersja robocza MIXLINE LED M930 1000+3100mm On/Off (2 obwody) natyn…" at bounding box center [242, 58] width 169 height 29
copy p "MIXLINE LED M930 1000+3100mm On/Off (2 obwody) natynkowy [PERSON_NAME] struktura"
click at [377, 67] on link "Zapisz do PDF" at bounding box center [387, 66] width 50 height 12
